Goal: Task Accomplishment & Management: Complete application form

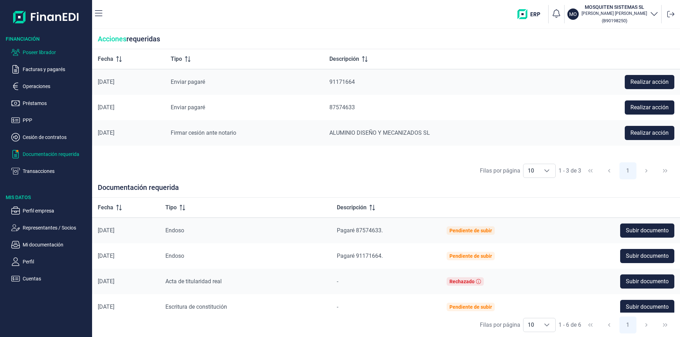
drag, startPoint x: 50, startPoint y: 49, endPoint x: 62, endPoint y: 57, distance: 15.0
click at [50, 49] on p "Poseer librador" at bounding box center [56, 52] width 67 height 8
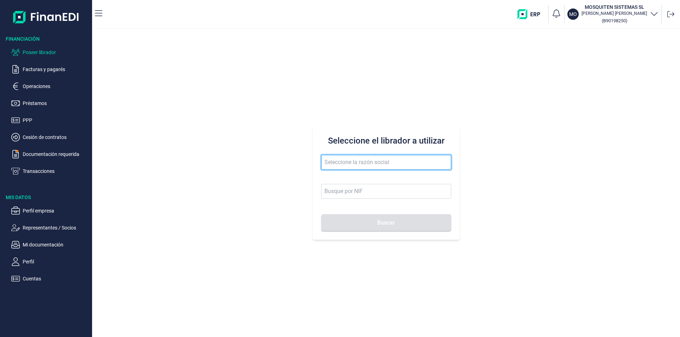
click at [337, 164] on input "text" at bounding box center [386, 162] width 130 height 15
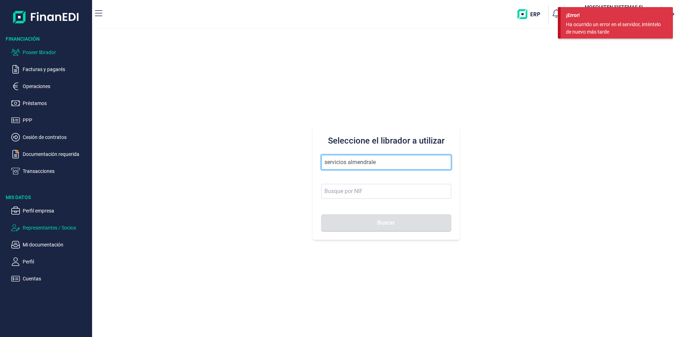
type input "servicios almendrale"
click at [335, 162] on input "servicios almendrale" at bounding box center [386, 162] width 130 height 15
click at [376, 162] on input "servicios almendrale" at bounding box center [386, 162] width 130 height 15
click at [321, 215] on button "Buscar" at bounding box center [386, 223] width 130 height 17
drag, startPoint x: 379, startPoint y: 162, endPoint x: 318, endPoint y: 162, distance: 61.2
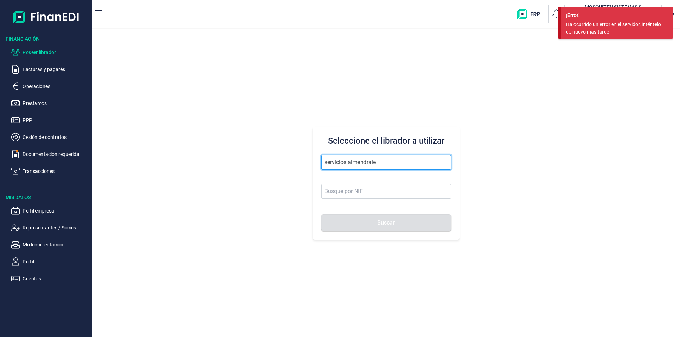
click at [318, 162] on div "Seleccione el librador a utilizar servicios almendrale Buscar" at bounding box center [386, 183] width 147 height 113
click at [278, 88] on div "Seleccione el librador a utilizar servicios almendrale Buscar" at bounding box center [386, 183] width 588 height 308
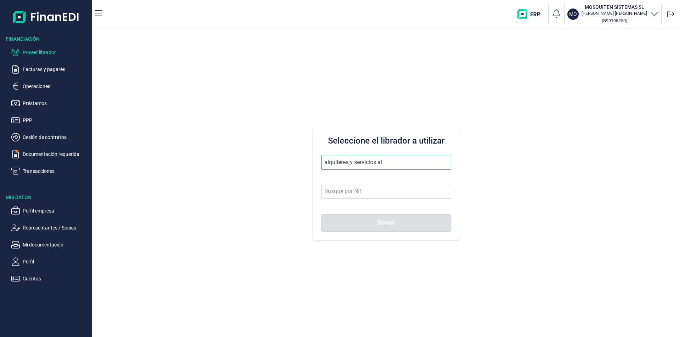
click at [348, 164] on input "alquileres y servicios al" at bounding box center [386, 162] width 130 height 15
drag, startPoint x: 353, startPoint y: 161, endPoint x: 317, endPoint y: 161, distance: 36.5
click at [317, 161] on div "Seleccione el librador a utilizar alquileres y servicios al Buscar" at bounding box center [386, 183] width 147 height 113
click at [356, 162] on input "servicios al" at bounding box center [386, 162] width 130 height 15
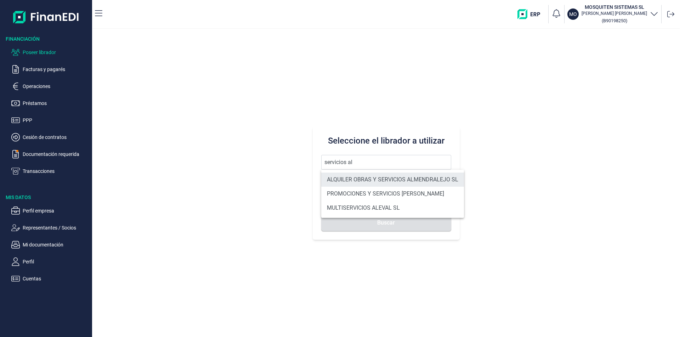
drag, startPoint x: 361, startPoint y: 176, endPoint x: 366, endPoint y: 182, distance: 8.0
click at [362, 176] on li "ALQUILER OBRAS Y SERVICIOS ALMENDRALEJO SL" at bounding box center [392, 180] width 143 height 14
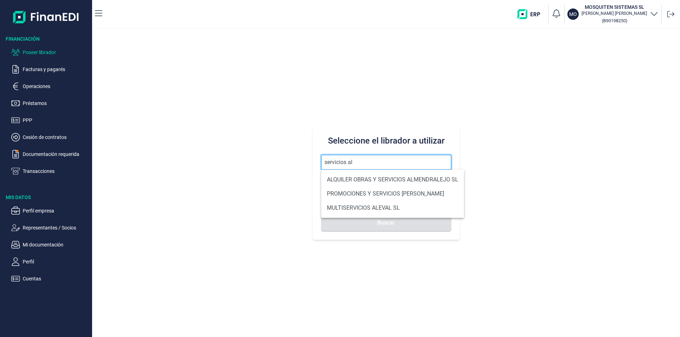
type input "ALQUILER OBRAS Y SERVICIOS ALMENDRALEJO SL"
type input "B06707947"
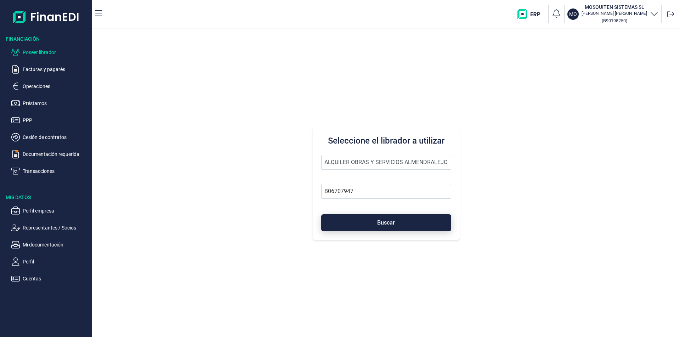
click at [374, 220] on button "Buscar" at bounding box center [386, 223] width 130 height 17
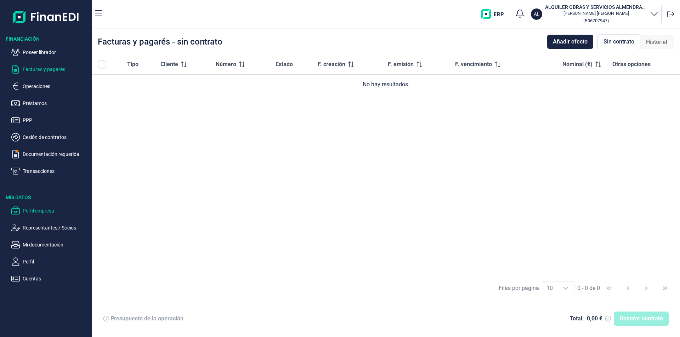
click at [35, 211] on p "Perfil empresa" at bounding box center [56, 211] width 67 height 8
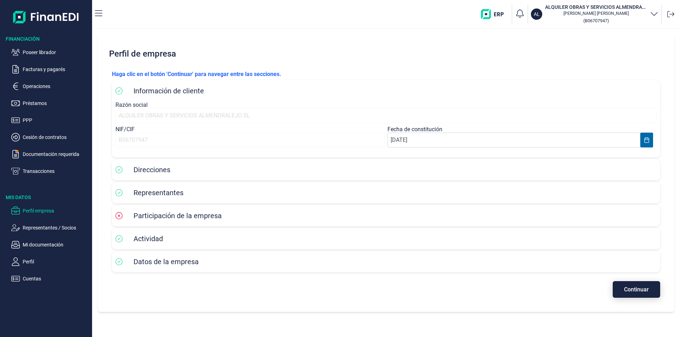
click at [632, 291] on span "Continuar" at bounding box center [636, 289] width 25 height 5
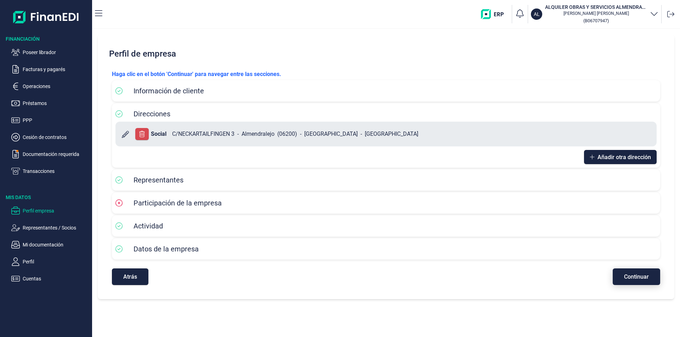
click at [632, 278] on span "Continuar" at bounding box center [636, 276] width 25 height 5
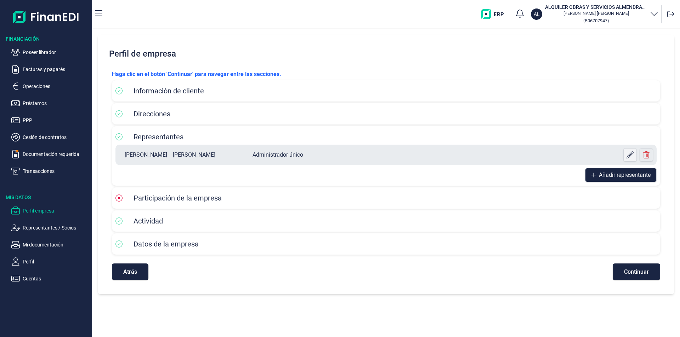
click at [627, 153] on icon at bounding box center [629, 155] width 7 height 7
select select "ES"
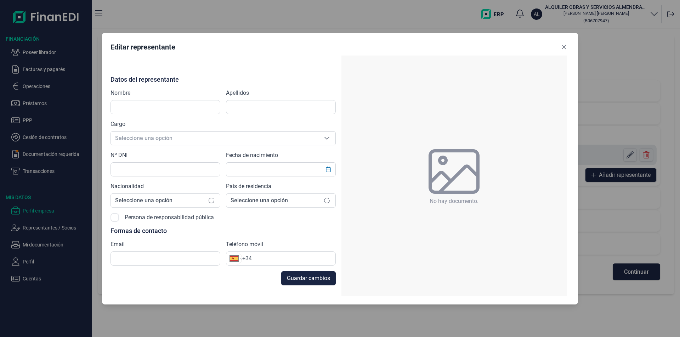
type input "JOSE CARLOS"
type input "ACOSTA MORAN"
type input "44787603W"
type input "info@alquiserv.com"
type input "+34 661 30 90 17"
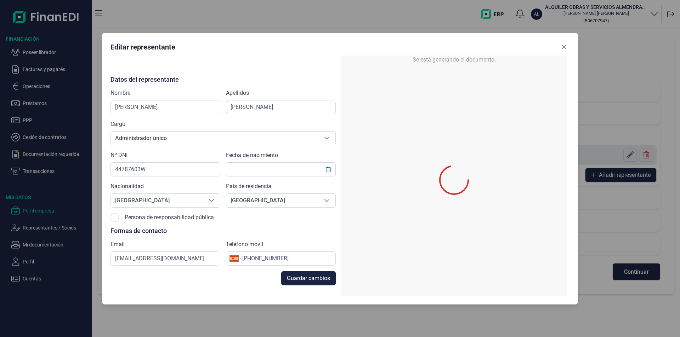
type input "06/01/1988"
click at [562, 46] on icon "Close" at bounding box center [564, 47] width 6 height 6
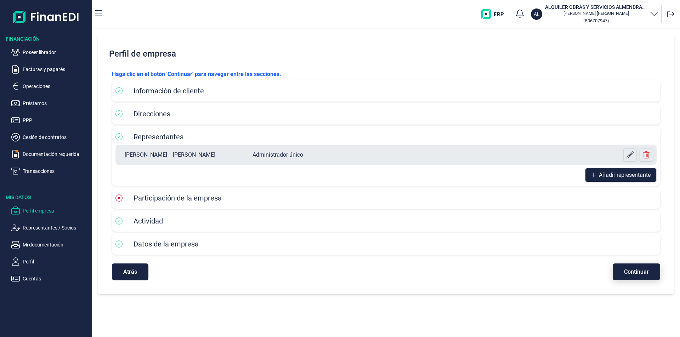
click at [644, 275] on button "Continuar" at bounding box center [635, 272] width 47 height 17
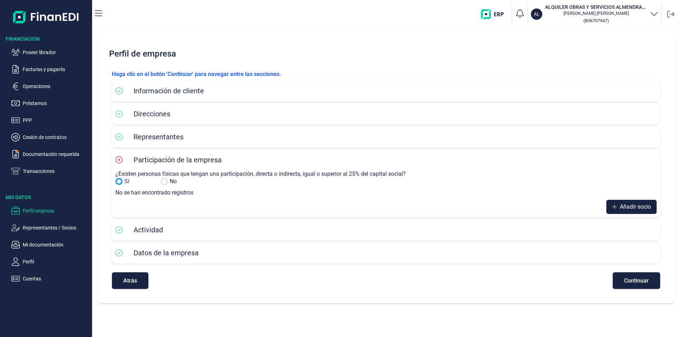
drag, startPoint x: 121, startPoint y: 181, endPoint x: 182, endPoint y: 198, distance: 63.2
click at [121, 181] on input "No" at bounding box center [118, 181] width 7 height 7
click at [640, 206] on span "Añadir socio" at bounding box center [634, 207] width 31 height 8
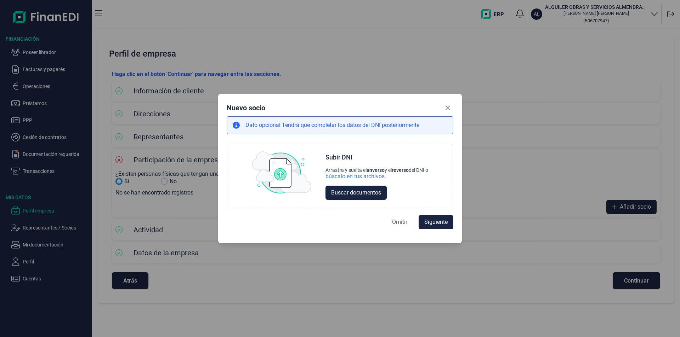
click at [401, 220] on span "Omitir" at bounding box center [399, 222] width 15 height 8
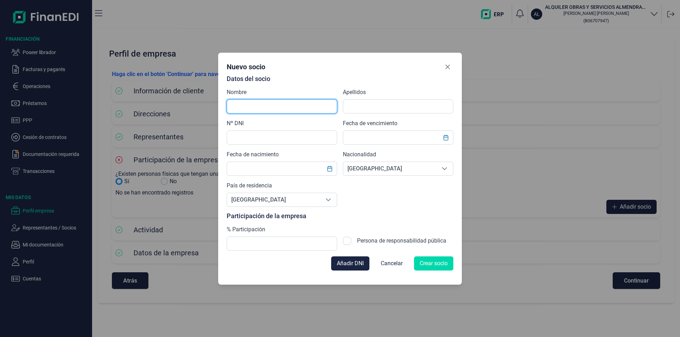
click at [248, 106] on input "text" at bounding box center [282, 106] width 110 height 14
type input "j"
type input "JOSE CARLOS"
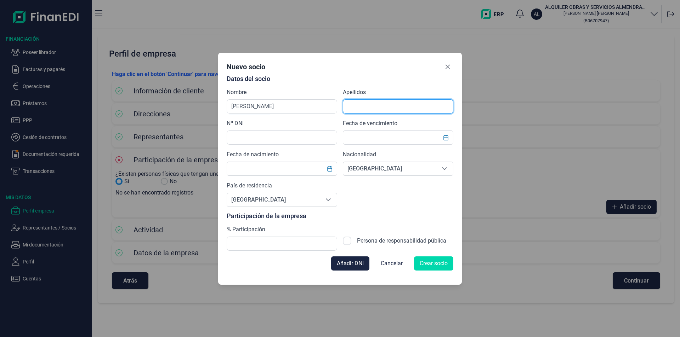
click at [378, 109] on input "text" at bounding box center [398, 106] width 110 height 14
type input "ACOSTA MORAN"
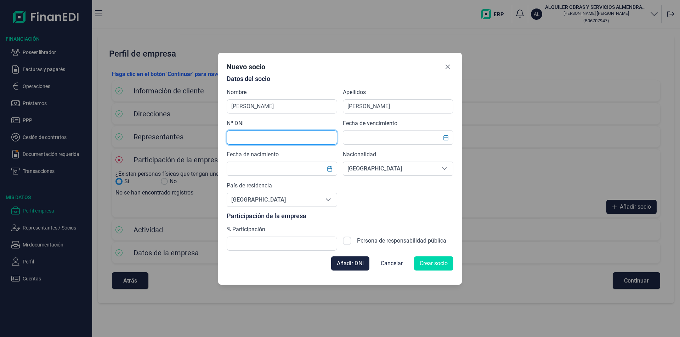
click at [244, 138] on input "text" at bounding box center [282, 138] width 110 height 14
type input "44787603W"
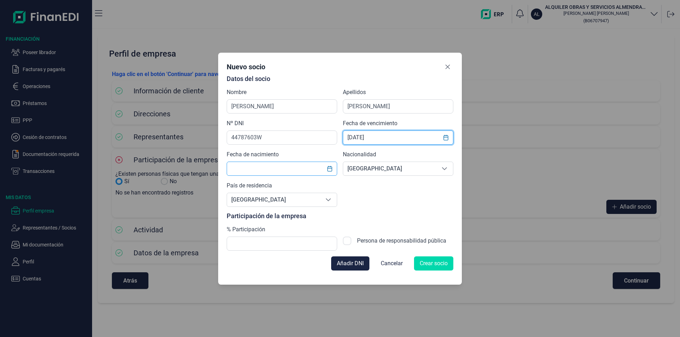
type input "22/09/2032"
click at [245, 168] on input "text" at bounding box center [282, 169] width 110 height 14
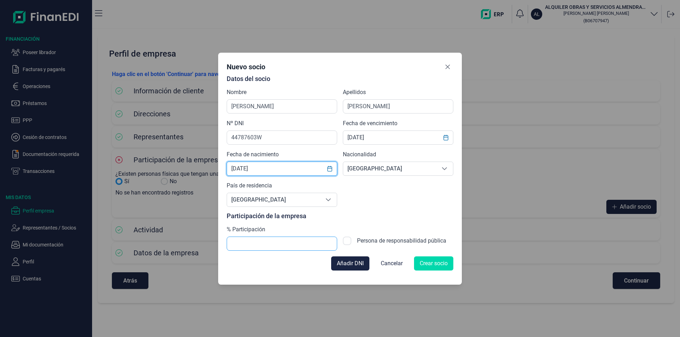
type input "06/01/1988"
click at [248, 244] on input "text" at bounding box center [282, 244] width 110 height 14
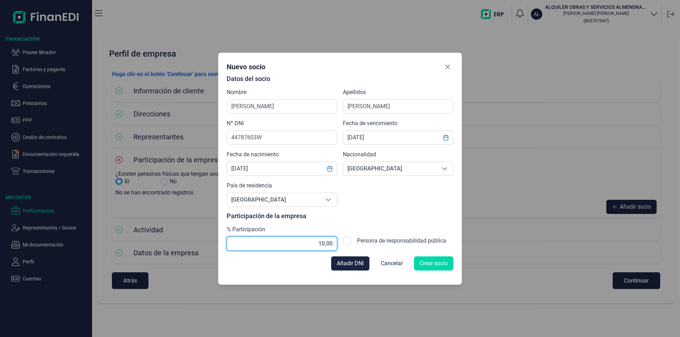
type input "100,00"
click at [433, 266] on span "Crear socio" at bounding box center [433, 263] width 28 height 8
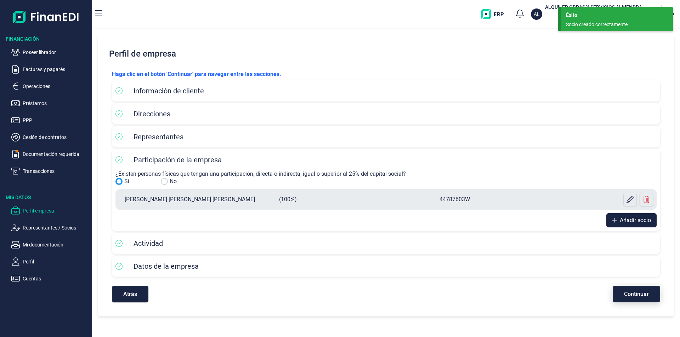
click at [639, 296] on span "Continuar" at bounding box center [636, 294] width 25 height 5
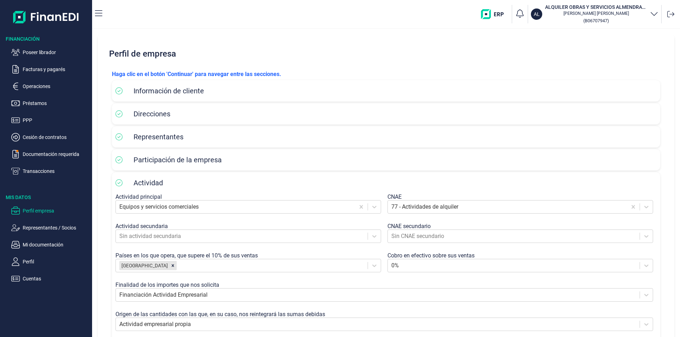
scroll to position [67, 0]
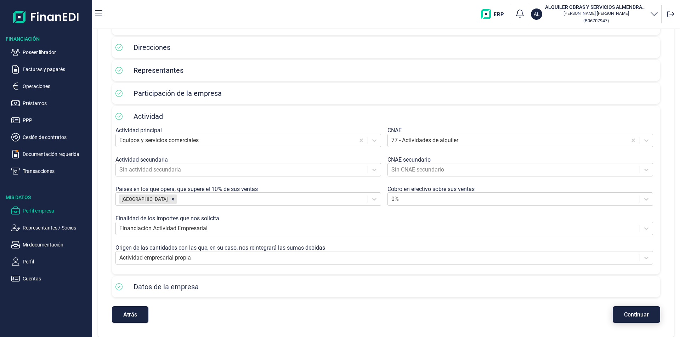
click at [624, 316] on span "Continuar" at bounding box center [636, 314] width 25 height 5
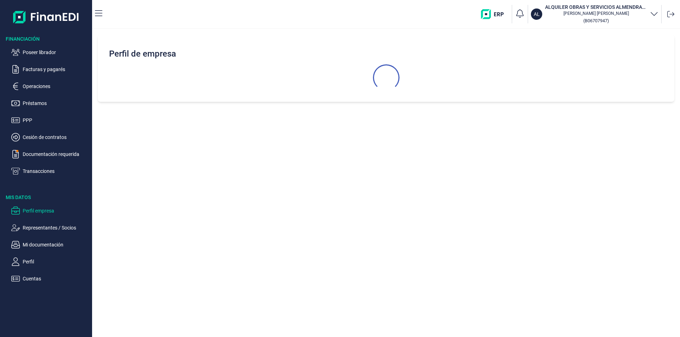
scroll to position [0, 0]
select select "ES"
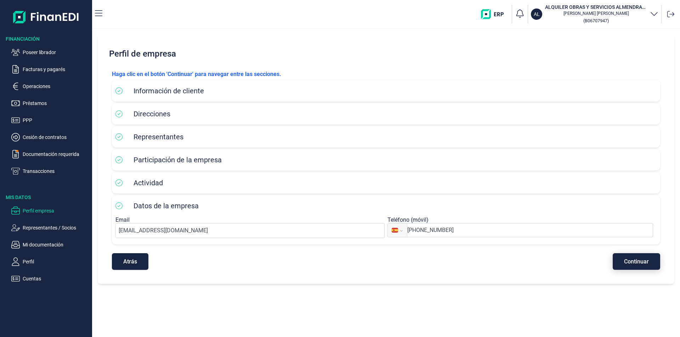
click at [636, 263] on span "Continuar" at bounding box center [636, 261] width 25 height 5
select select "ES"
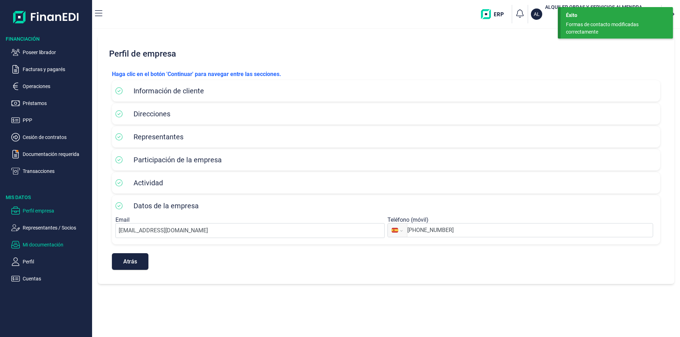
click at [45, 246] on p "Mi documentación" at bounding box center [56, 245] width 67 height 8
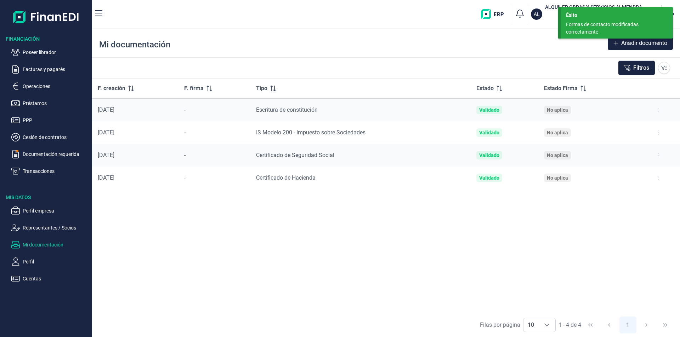
drag, startPoint x: 657, startPoint y: 132, endPoint x: 655, endPoint y: 138, distance: 6.3
click at [657, 133] on icon at bounding box center [657, 133] width 1 height 6
click at [618, 152] on span "Ver documento" at bounding box center [615, 150] width 34 height 7
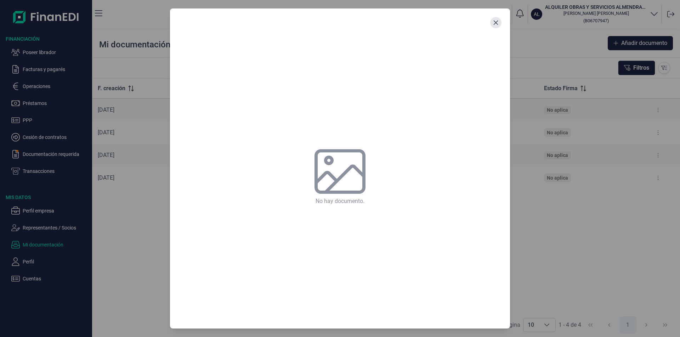
click at [495, 22] on icon "Close" at bounding box center [495, 23] width 5 height 5
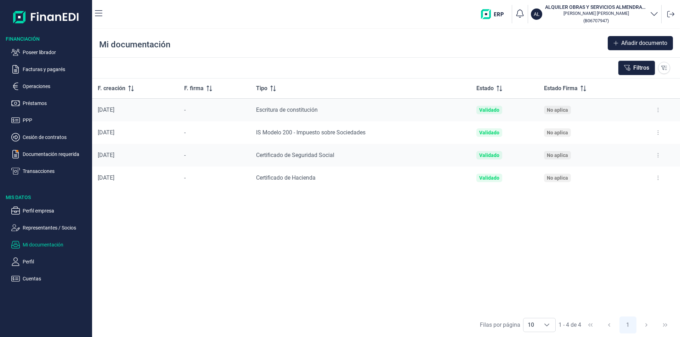
click at [447, 215] on div "F. creación F. firma Tipo Estado Estado Firma 14/10/2025 - Escritura de constit…" at bounding box center [386, 196] width 588 height 234
click at [659, 134] on button at bounding box center [657, 132] width 13 height 11
click at [616, 153] on span "Ver documento" at bounding box center [615, 150] width 34 height 7
click at [617, 150] on span "Ver documento" at bounding box center [615, 150] width 34 height 7
click at [610, 149] on span "Ver documento" at bounding box center [615, 150] width 34 height 7
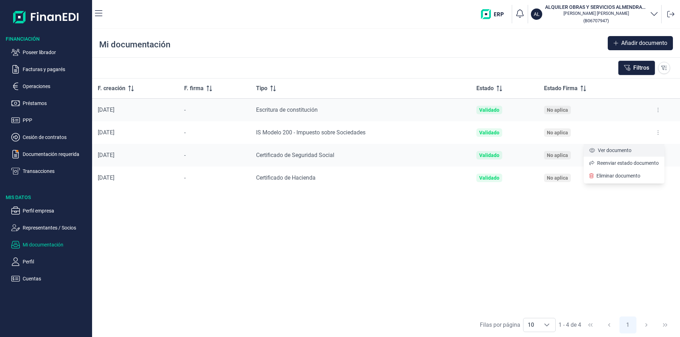
click at [590, 151] on icon "Ver documento" at bounding box center [592, 150] width 6 height 5
drag, startPoint x: 479, startPoint y: 234, endPoint x: 397, endPoint y: 228, distance: 82.3
click at [478, 233] on div "F. creación F. firma Tipo Estado Estado Firma 14/10/2025 - Escritura de constit…" at bounding box center [386, 196] width 588 height 234
click at [356, 215] on div "F. creación F. firma Tipo Estado Estado Firma 14/10/2025 - Escritura de constit…" at bounding box center [386, 196] width 588 height 234
click at [608, 148] on span "Ver documento" at bounding box center [615, 150] width 34 height 7
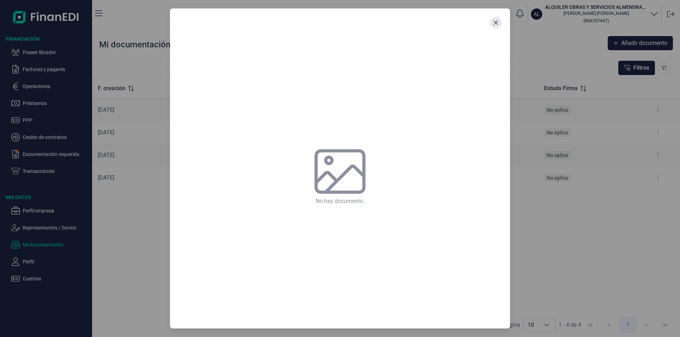
click at [495, 21] on icon "Close" at bounding box center [496, 23] width 6 height 6
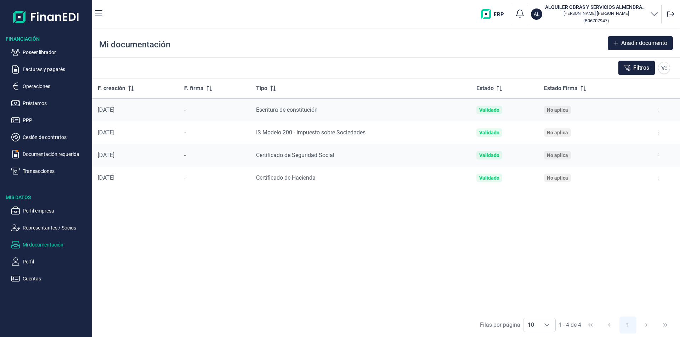
drag, startPoint x: 656, startPoint y: 155, endPoint x: 649, endPoint y: 161, distance: 9.3
click at [656, 155] on button at bounding box center [657, 155] width 13 height 11
click at [625, 173] on span "Ver documento" at bounding box center [615, 173] width 34 height 7
click at [602, 174] on span "Ver documento" at bounding box center [615, 173] width 34 height 7
click at [591, 174] on icon "Ver documento" at bounding box center [592, 173] width 6 height 5
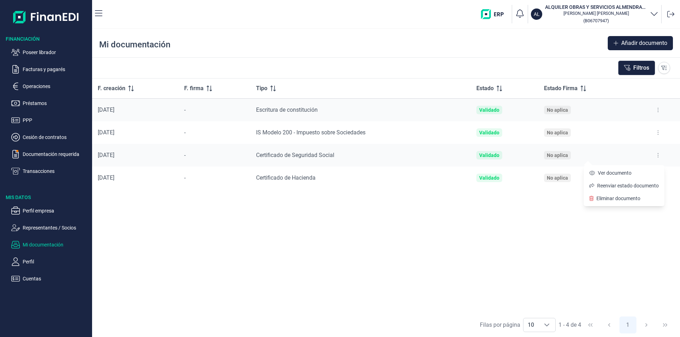
click at [484, 242] on div "F. creación F. firma Tipo Estado Estado Firma 14/10/2025 - Escritura de constit…" at bounding box center [386, 196] width 588 height 234
click at [657, 177] on icon at bounding box center [657, 178] width 1 height 6
click at [619, 194] on span "Ver documento" at bounding box center [615, 195] width 34 height 7
click at [379, 235] on div "F. creación F. firma Tipo Estado Estado Firma 14/10/2025 - Escritura de constit…" at bounding box center [386, 196] width 588 height 234
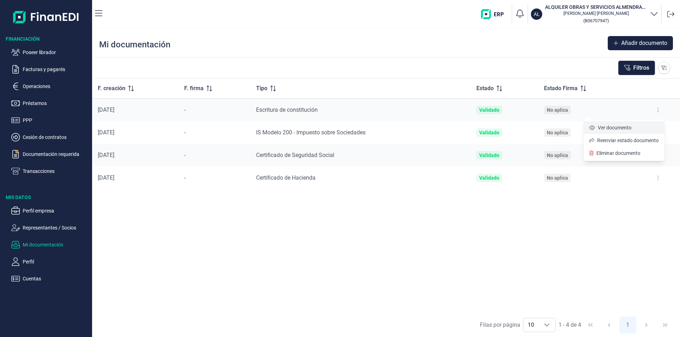
click at [620, 126] on span "Ver documento" at bounding box center [615, 127] width 34 height 7
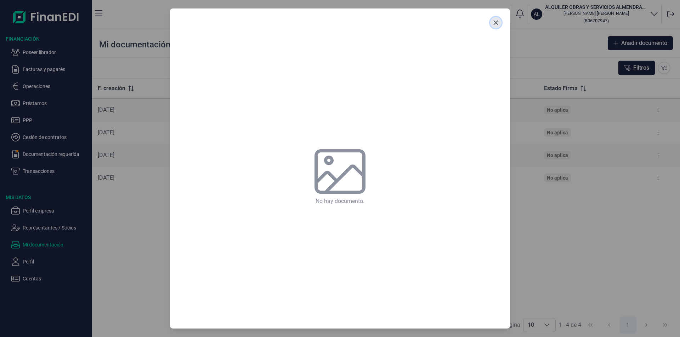
click at [495, 22] on icon "Close" at bounding box center [495, 23] width 5 height 5
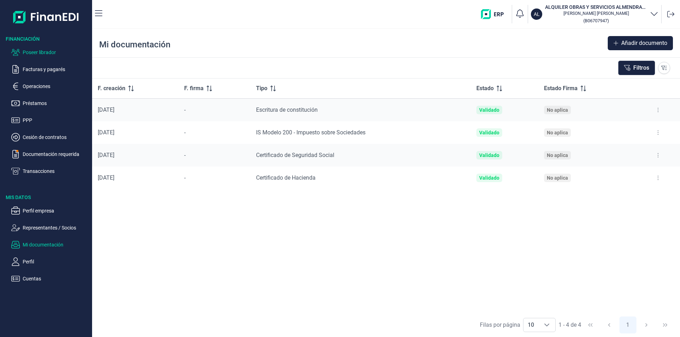
click at [50, 52] on p "Poseer librador" at bounding box center [56, 52] width 67 height 8
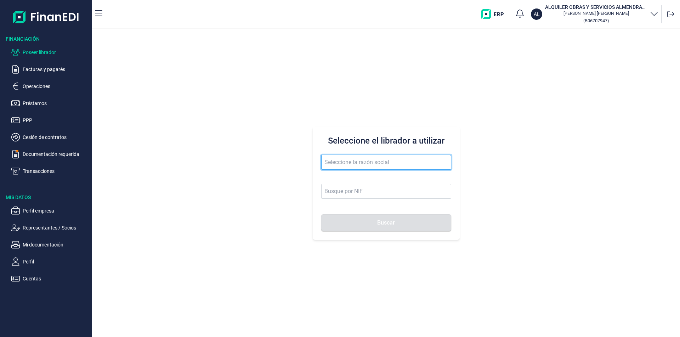
click at [330, 163] on input "text" at bounding box center [386, 162] width 130 height 15
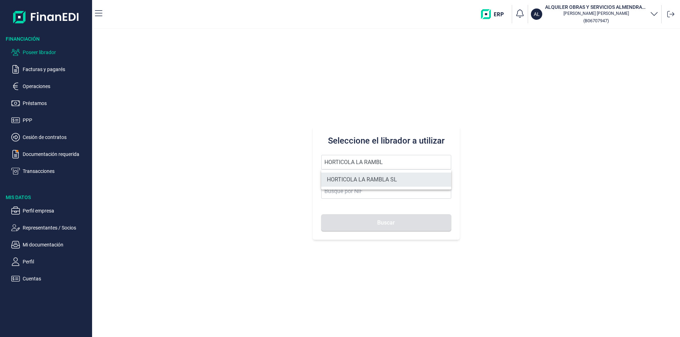
click at [370, 176] on li "HORTICOLA LA RAMBLA SL" at bounding box center [386, 180] width 130 height 14
type input "HORTICOLA LA RAMBLA SL"
type input "B04864427"
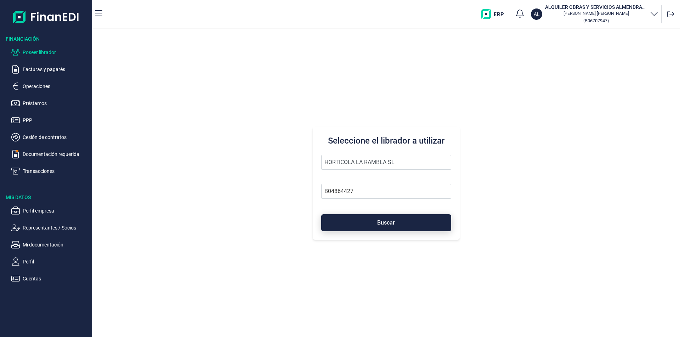
click at [372, 224] on button "Buscar" at bounding box center [386, 223] width 130 height 17
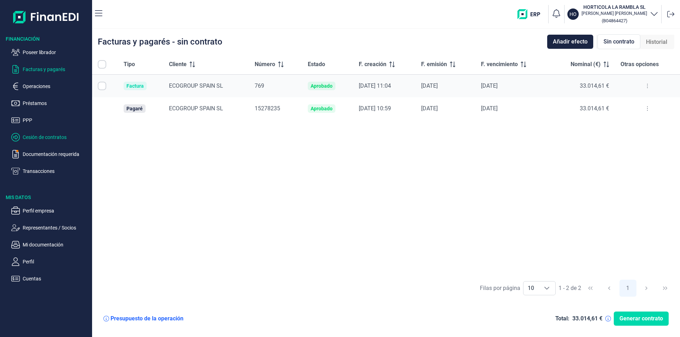
checkbox input "true"
click at [45, 157] on p "Documentación requerida" at bounding box center [56, 154] width 67 height 8
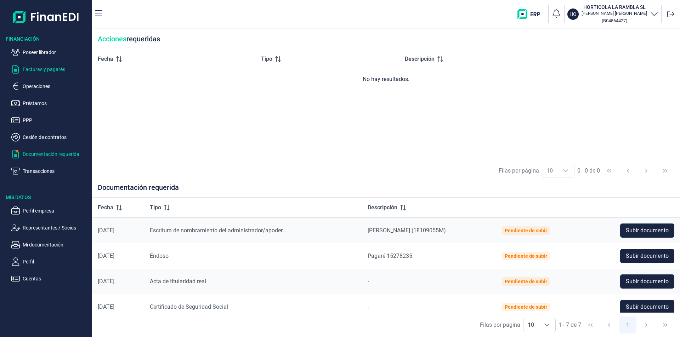
click at [48, 68] on p "Facturas y pagarés" at bounding box center [56, 69] width 67 height 8
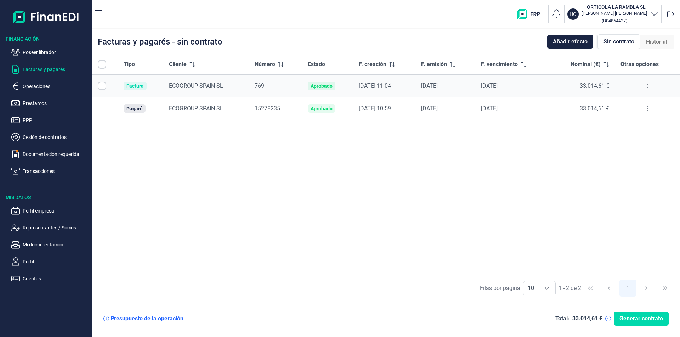
checkbox input "true"
click at [648, 109] on button at bounding box center [647, 108] width 13 height 11
click at [618, 138] on span "Vincular facturas a pagaré" at bounding box center [620, 139] width 58 height 7
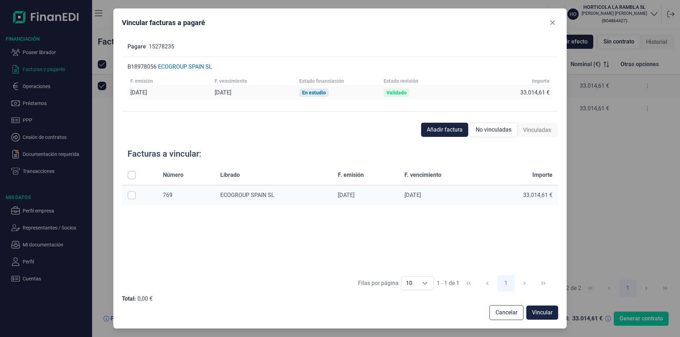
click at [133, 195] on input "Row Selected null" at bounding box center [131, 195] width 8 height 8
checkbox input "true"
click at [546, 313] on span "Vincular" at bounding box center [542, 313] width 21 height 8
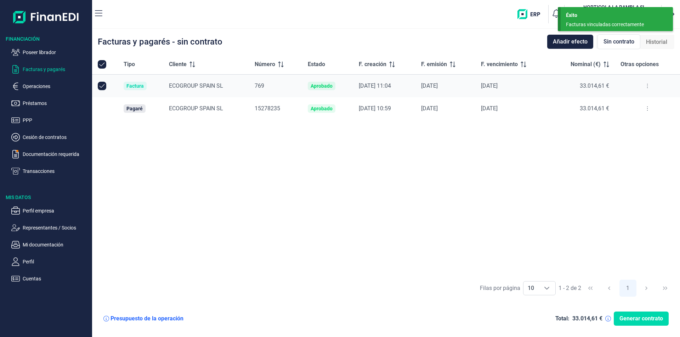
click at [351, 185] on div "Tipo Cliente Número Estado F. creación F. emisión F. vencimiento Nominal (€) Ot…" at bounding box center [386, 166] width 588 height 222
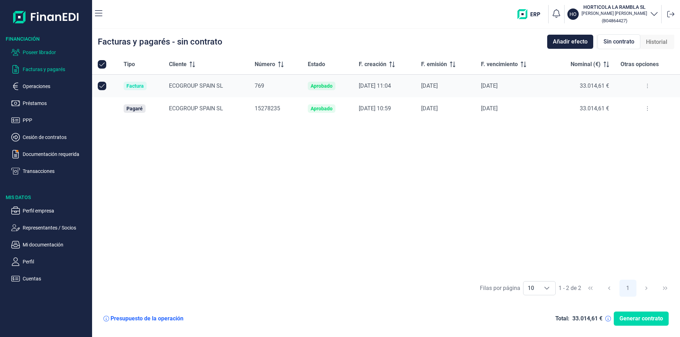
click at [50, 52] on p "Poseer librador" at bounding box center [56, 52] width 67 height 8
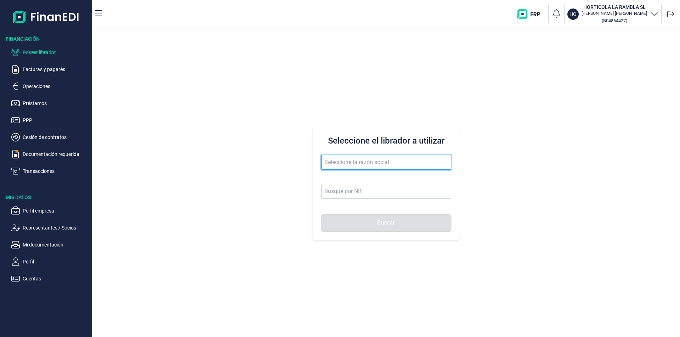
click at [350, 163] on input "text" at bounding box center [386, 162] width 130 height 15
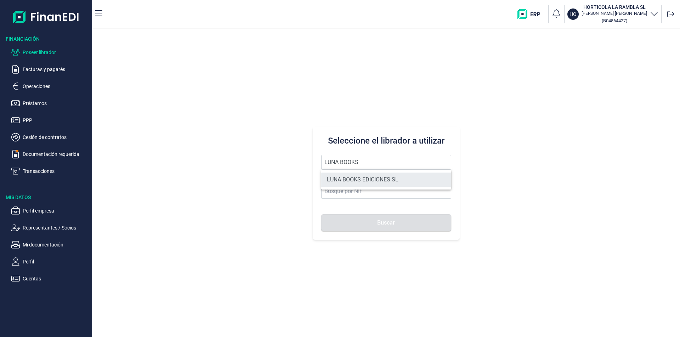
click at [364, 181] on li "LUNA BOOKS EDICIONES SL" at bounding box center [386, 180] width 130 height 14
type input "LUNA BOOKS EDICIONES SL"
type input "B96170998"
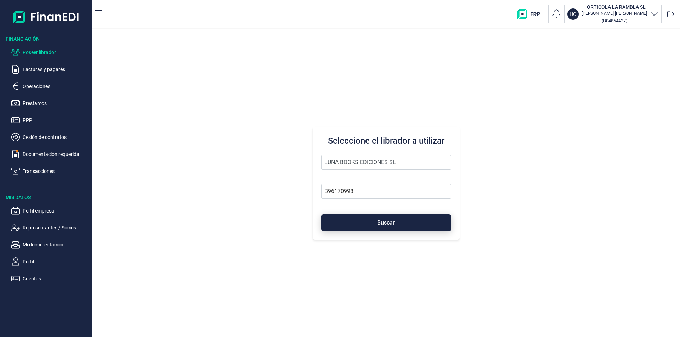
click at [365, 224] on button "Buscar" at bounding box center [386, 223] width 130 height 17
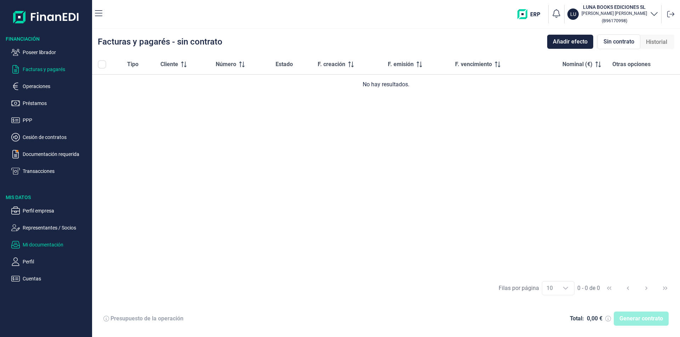
click at [46, 243] on p "Mi documentación" at bounding box center [56, 245] width 67 height 8
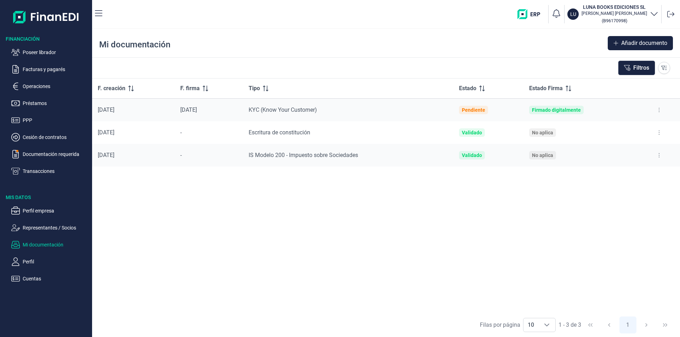
click at [660, 132] on button at bounding box center [658, 132] width 13 height 11
click at [618, 150] on span "Ver documento" at bounding box center [616, 150] width 34 height 7
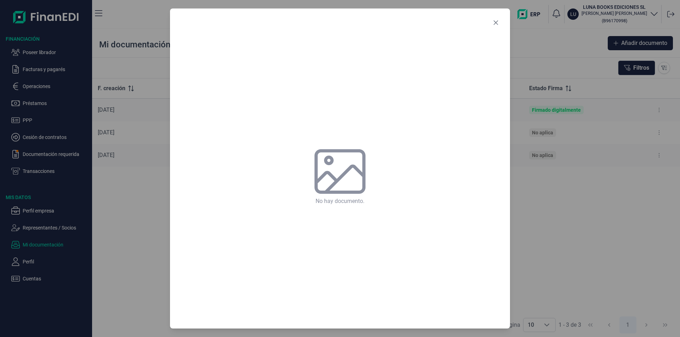
drag, startPoint x: 497, startPoint y: 24, endPoint x: 497, endPoint y: 34, distance: 9.6
click at [497, 24] on icon "Close" at bounding box center [495, 23] width 5 height 5
